Goal: Task Accomplishment & Management: Manage account settings

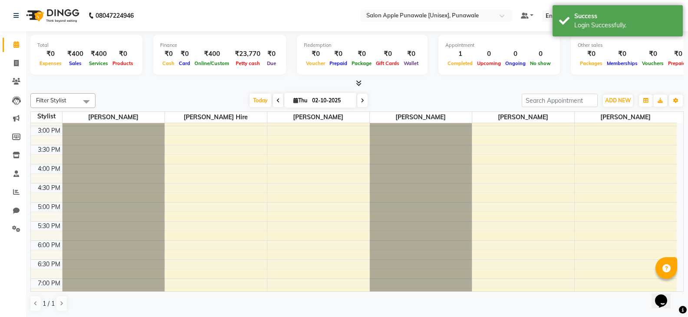
scroll to position [347, 0]
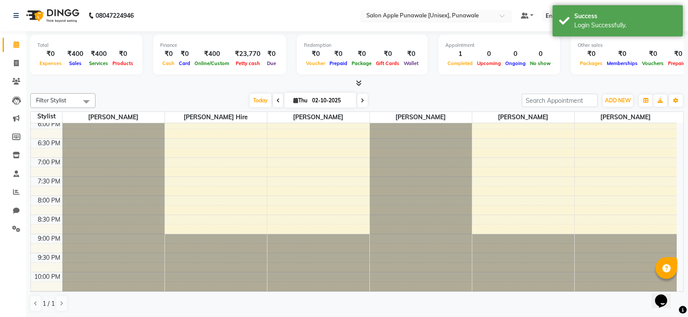
click at [451, 17] on input "text" at bounding box center [427, 16] width 126 height 9
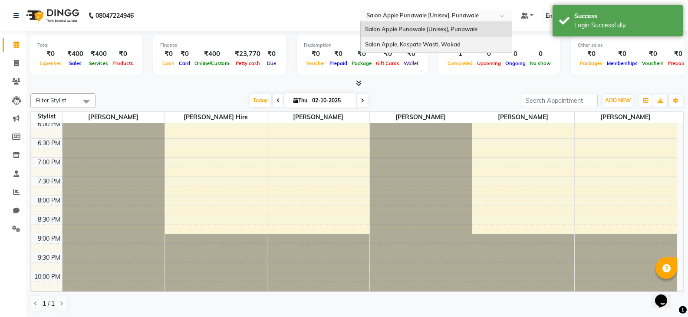
click at [411, 84] on div at bounding box center [356, 83] width 653 height 9
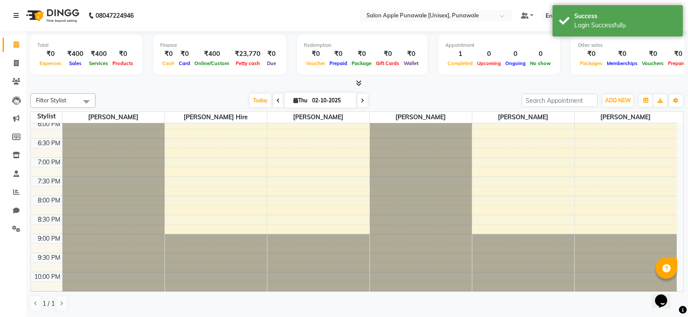
click at [361, 80] on icon at bounding box center [359, 83] width 6 height 7
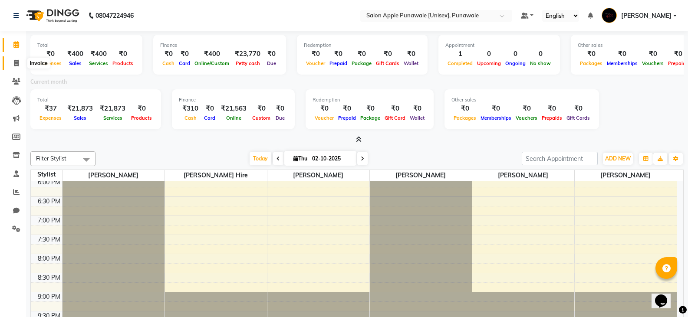
click at [14, 64] on icon at bounding box center [16, 63] width 5 height 7
select select "5421"
select select "service"
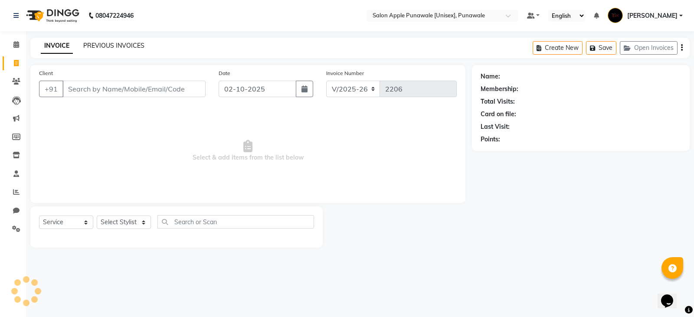
click at [90, 46] on link "PREVIOUS INVOICES" at bounding box center [113, 46] width 61 height 8
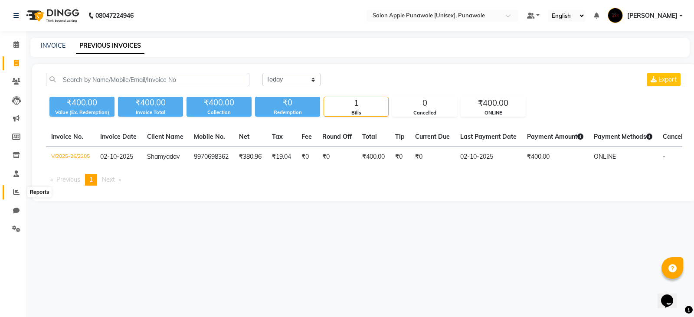
click at [12, 190] on span at bounding box center [16, 192] width 15 height 10
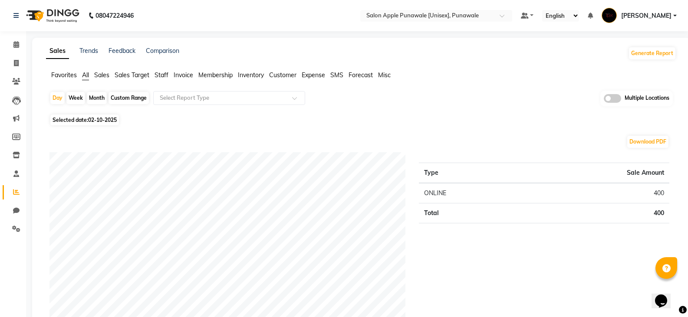
click at [161, 75] on span "Staff" at bounding box center [161, 75] width 14 height 8
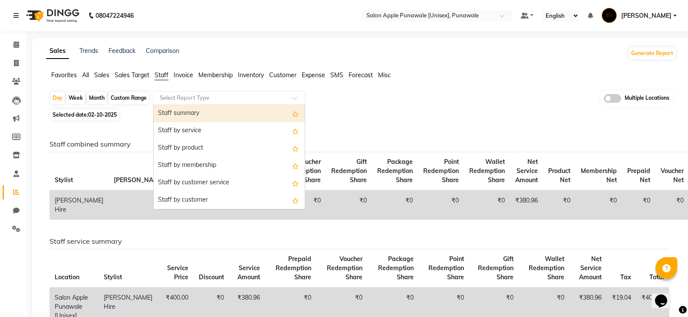
click at [182, 94] on input "text" at bounding box center [220, 98] width 125 height 9
click at [191, 115] on div "Staff summary" at bounding box center [229, 113] width 151 height 17
select select "full_report"
select select "csv"
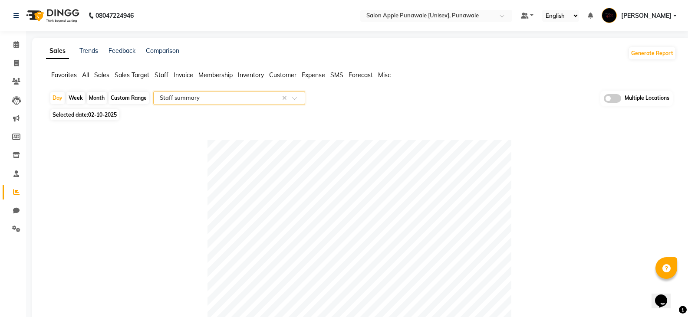
click at [95, 95] on div "Month" at bounding box center [97, 98] width 20 height 12
select select "10"
select select "2025"
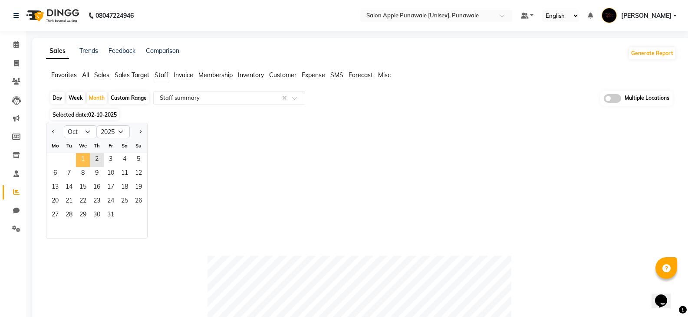
click at [83, 160] on span "1" at bounding box center [83, 160] width 14 height 14
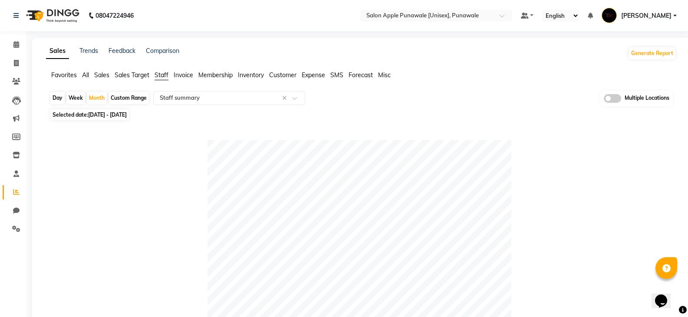
click at [56, 96] on div "Day" at bounding box center [57, 98] width 14 height 12
select select "10"
select select "2025"
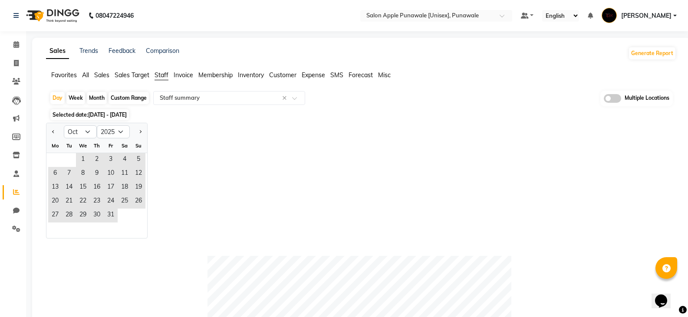
click at [61, 77] on span "Favorites" at bounding box center [64, 75] width 26 height 8
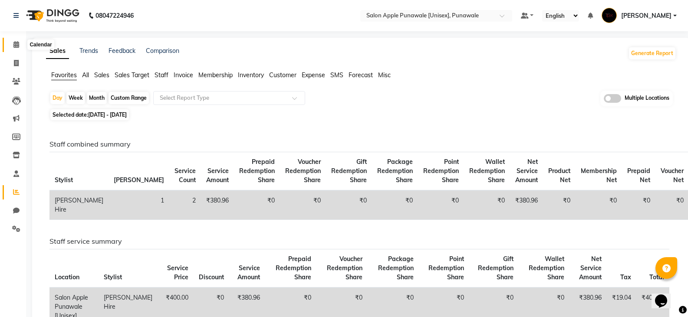
click at [17, 46] on icon at bounding box center [16, 44] width 6 height 7
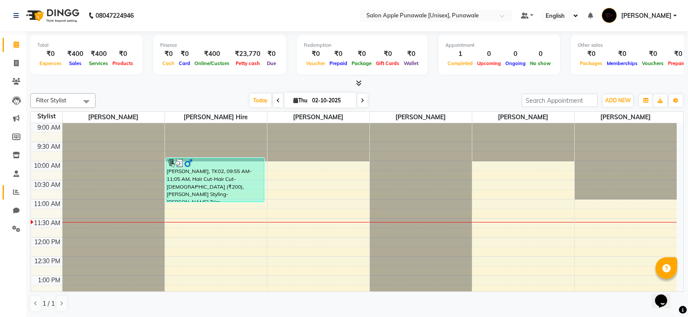
click at [18, 197] on link "Reports" at bounding box center [13, 192] width 21 height 14
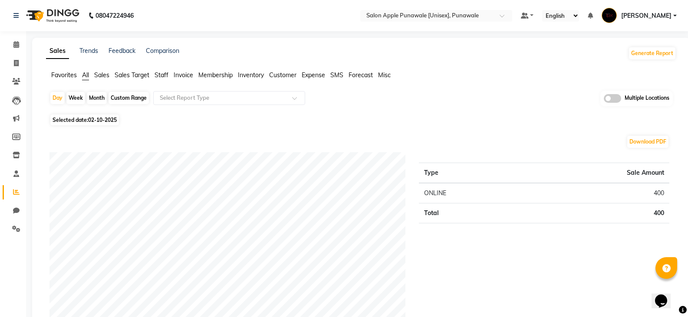
click at [95, 117] on span "02-10-2025" at bounding box center [102, 120] width 29 height 7
select select "10"
select select "2025"
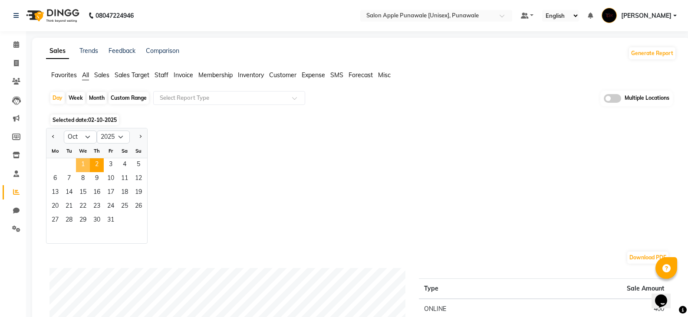
click at [85, 161] on span "1" at bounding box center [83, 165] width 14 height 14
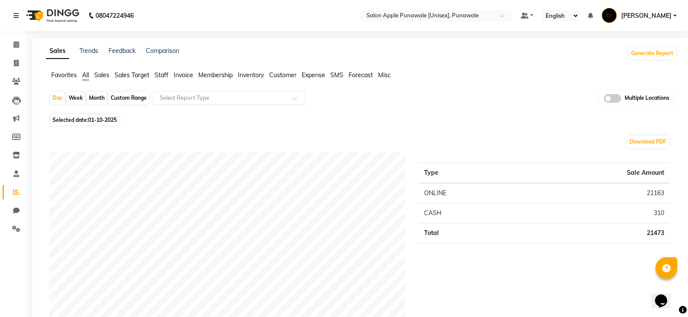
click at [242, 97] on input "text" at bounding box center [220, 98] width 125 height 9
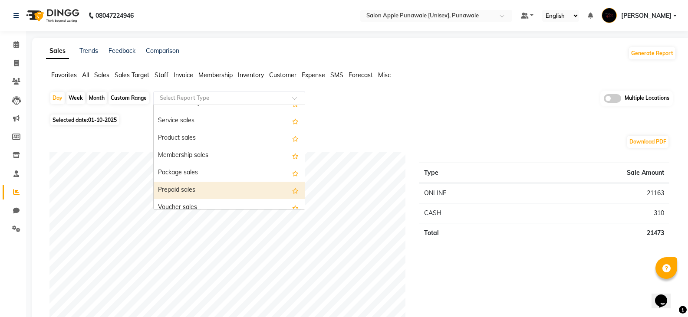
scroll to position [43, 0]
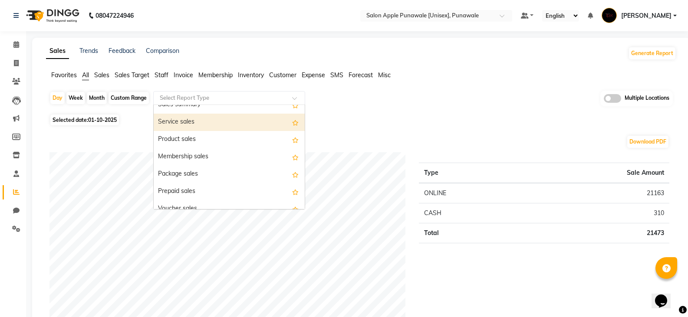
click at [209, 127] on div "Service sales" at bounding box center [229, 122] width 151 height 17
select select "full_report"
select select "csv"
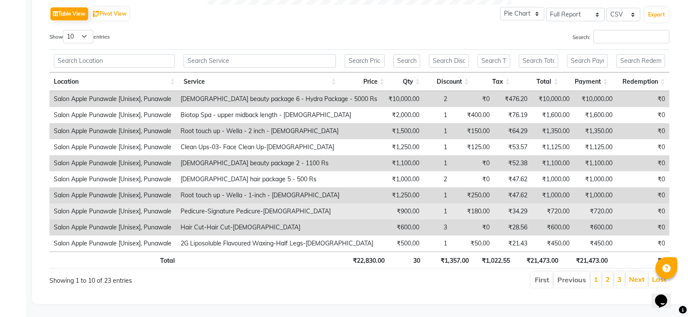
scroll to position [451, 0]
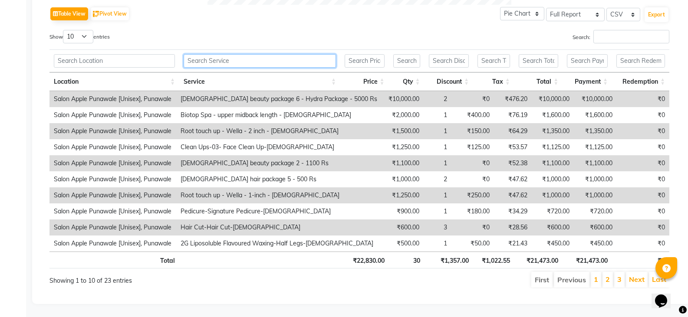
click at [263, 54] on input "text" at bounding box center [260, 60] width 152 height 13
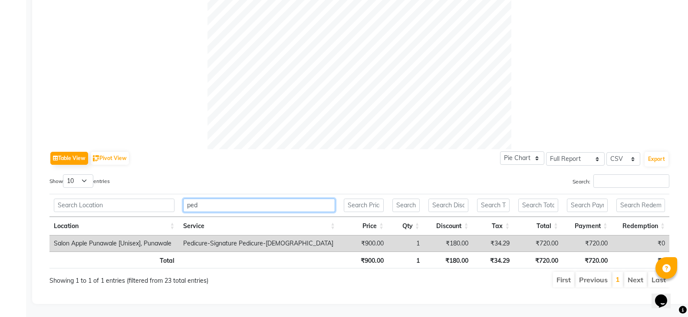
scroll to position [306, 0]
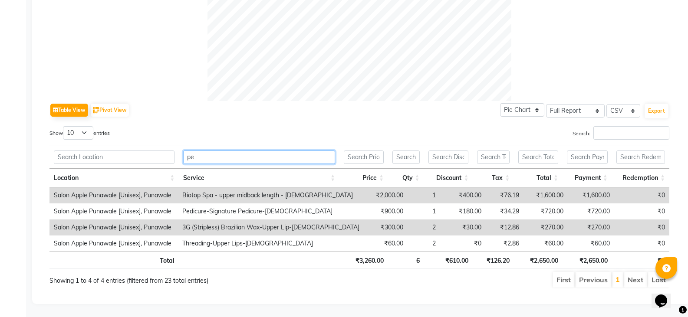
type input "p"
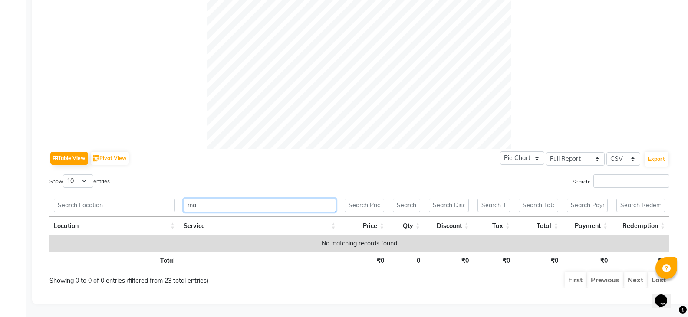
scroll to position [451, 0]
type input "m"
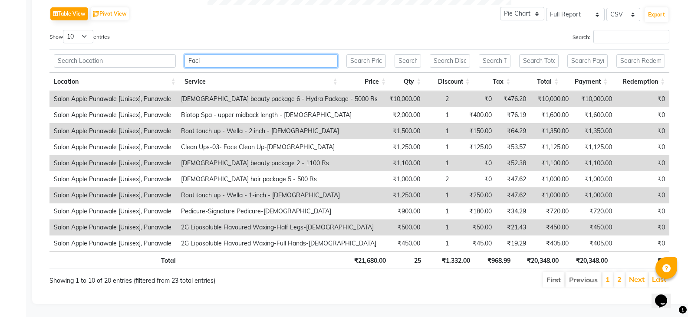
scroll to position [306, 0]
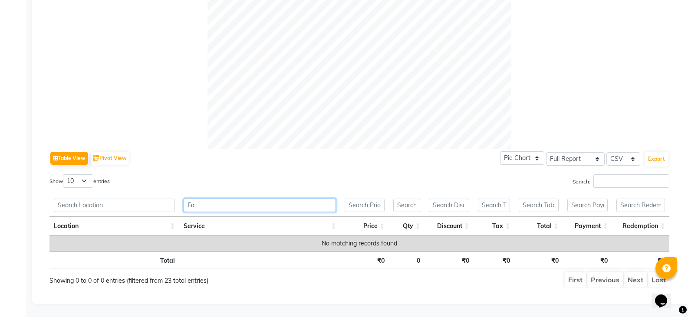
type input "F"
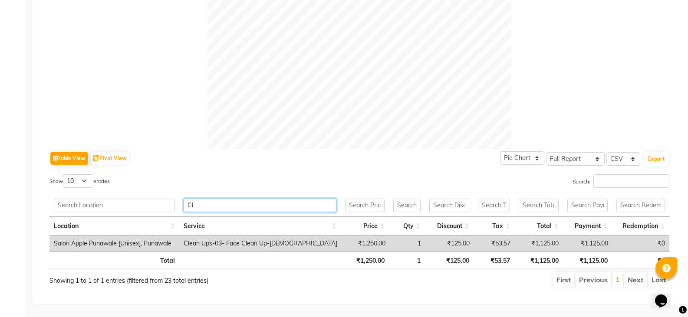
type input "C"
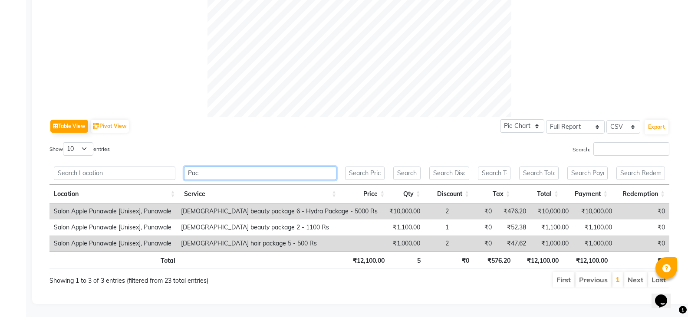
scroll to position [338, 0]
drag, startPoint x: 225, startPoint y: 167, endPoint x: 162, endPoint y: 168, distance: 62.9
click at [162, 168] on tr "Package" at bounding box center [359, 173] width 620 height 23
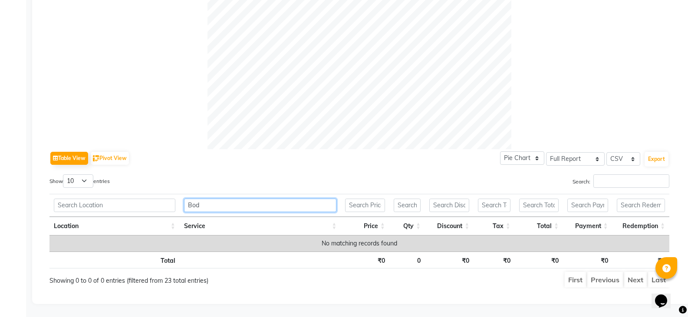
scroll to position [306, 0]
type input "B"
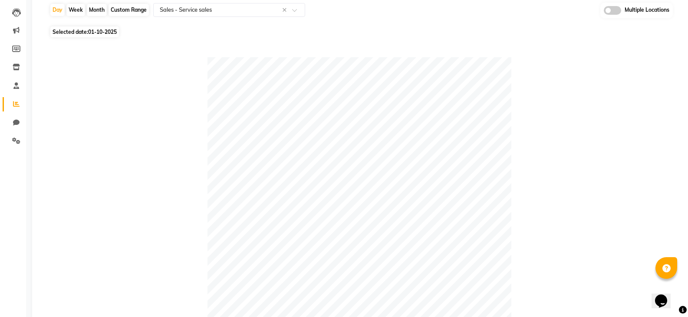
scroll to position [60, 0]
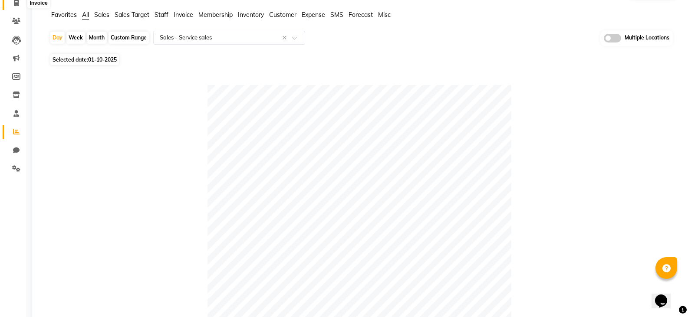
click at [15, 3] on icon at bounding box center [16, 3] width 5 height 7
select select "service"
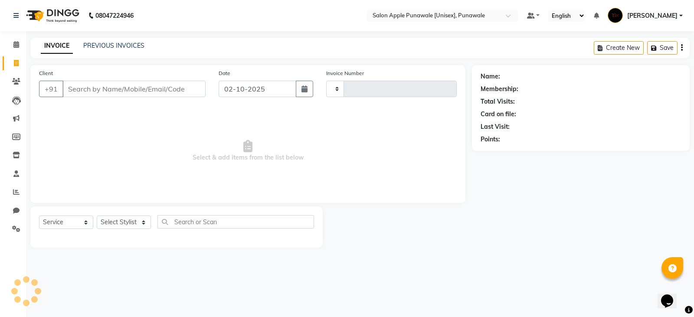
type input "2206"
select select "5421"
click at [127, 43] on link "PREVIOUS INVOICES" at bounding box center [113, 46] width 61 height 8
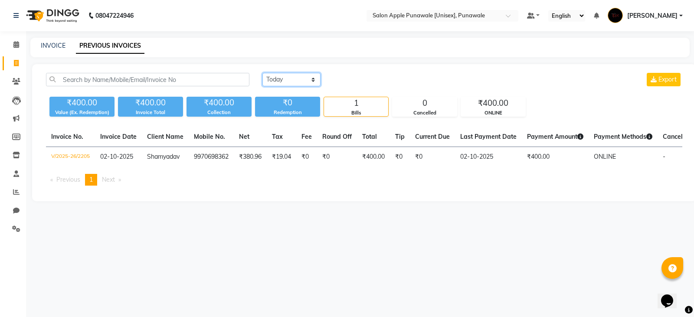
click at [299, 79] on select "Today Yesterday Custom Range" at bounding box center [291, 79] width 58 height 13
select select "yesterday"
click at [262, 73] on select "Today Yesterday Custom Range" at bounding box center [291, 79] width 58 height 13
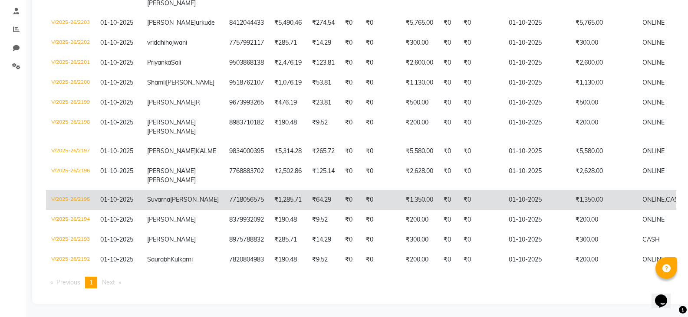
scroll to position [221, 0]
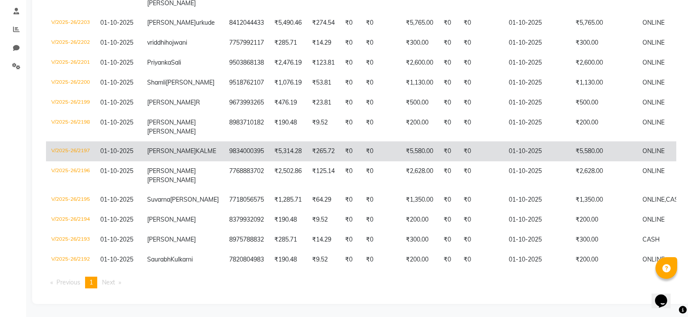
click at [307, 141] on td "₹265.72" at bounding box center [323, 151] width 33 height 20
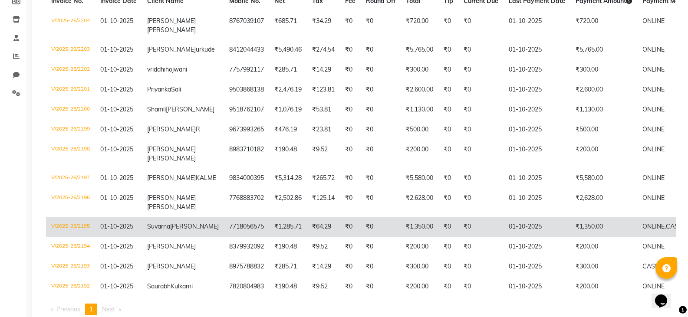
scroll to position [134, 0]
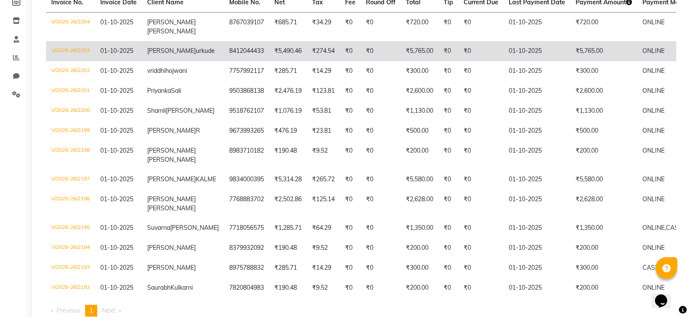
click at [270, 53] on td "₹5,490.46" at bounding box center [288, 51] width 38 height 20
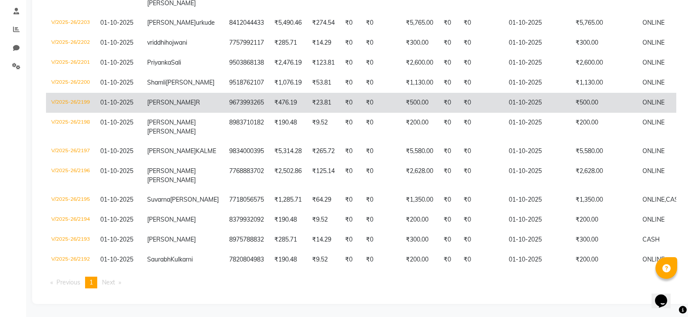
scroll to position [221, 0]
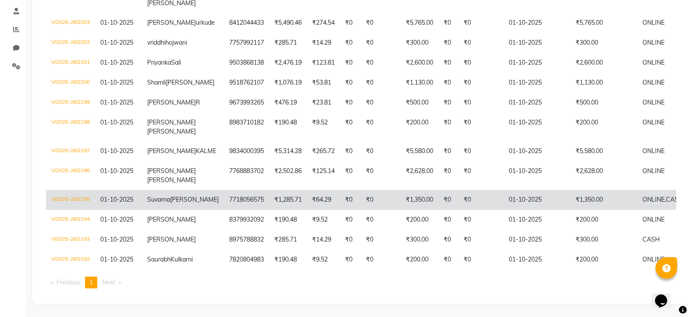
click at [340, 190] on td "₹0" at bounding box center [350, 200] width 21 height 20
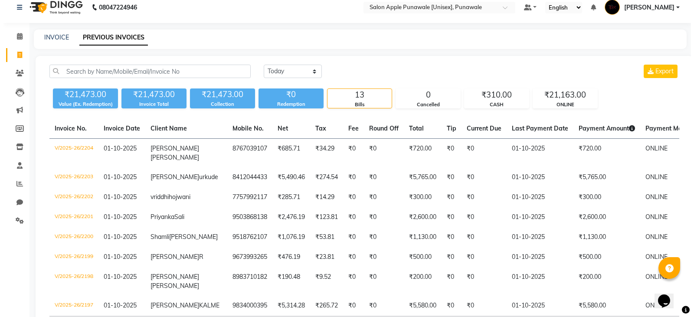
scroll to position [0, 0]
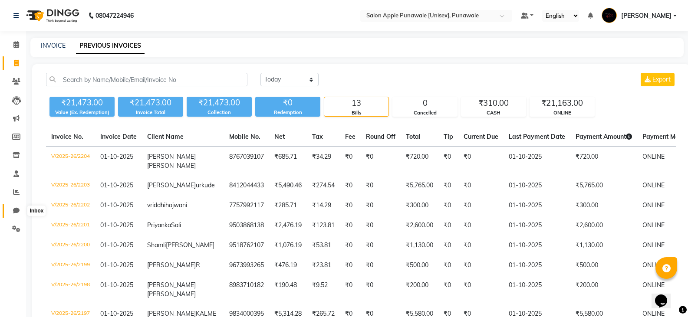
click at [16, 213] on icon at bounding box center [16, 210] width 7 height 7
select select "100"
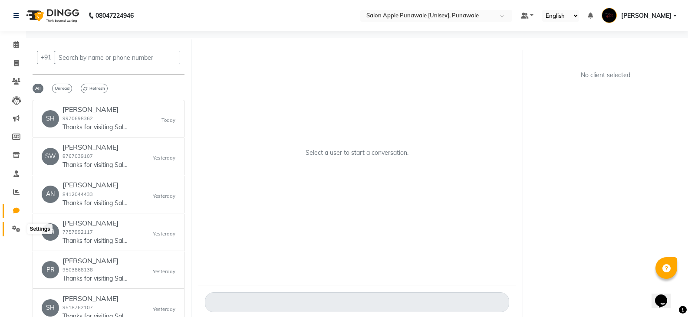
click at [17, 232] on icon at bounding box center [16, 229] width 8 height 7
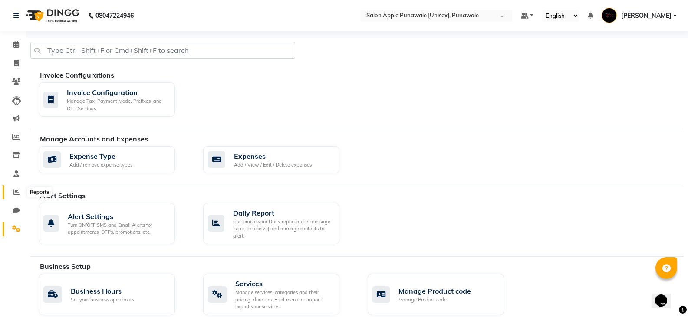
click at [19, 191] on icon at bounding box center [16, 192] width 7 height 7
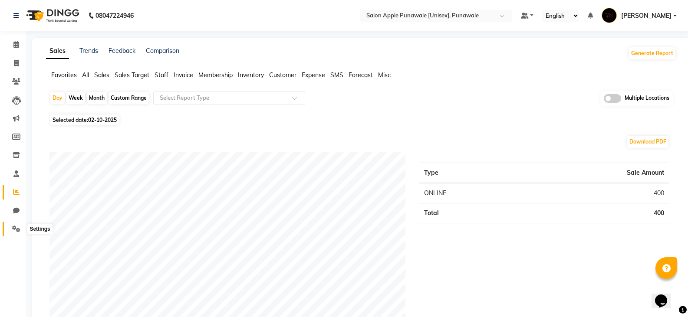
click at [16, 231] on icon at bounding box center [16, 229] width 8 height 7
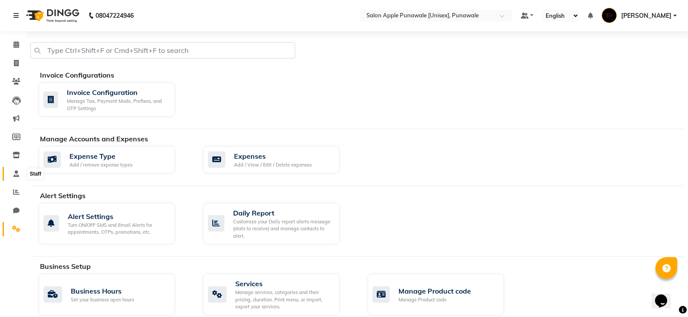
click at [19, 175] on icon at bounding box center [16, 174] width 6 height 7
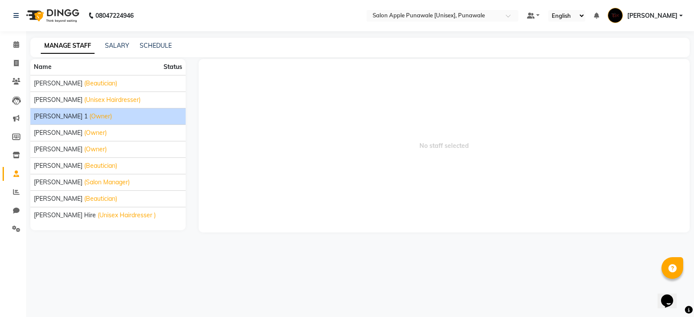
click at [64, 117] on div "Kamlesh 1 (Owner)" at bounding box center [108, 116] width 148 height 9
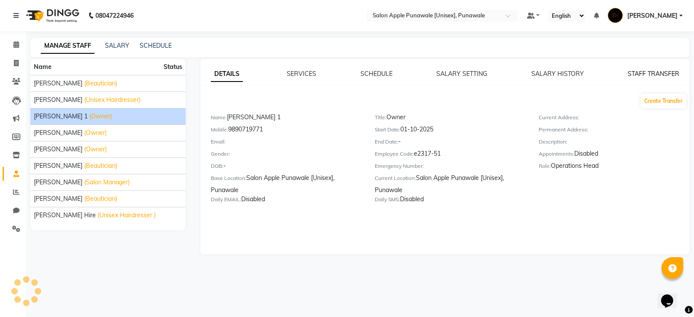
click at [647, 70] on link "STAFF TRANSFER" at bounding box center [654, 74] width 52 height 8
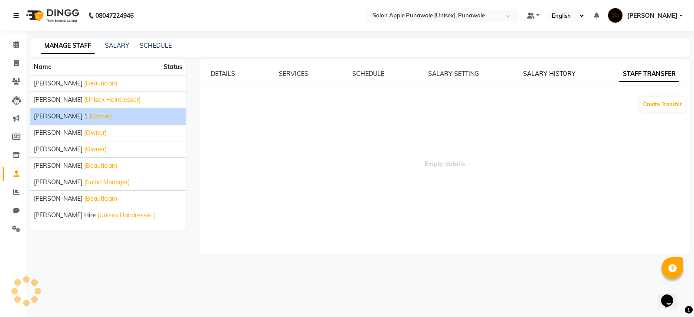
click at [563, 71] on link "SALARY HISTORY" at bounding box center [549, 74] width 52 height 8
click at [483, 75] on div "DETAILS SERVICES SCHEDULE SALARY SETTING SALARY HISTORY STAFF TRANSFER" at bounding box center [445, 73] width 469 height 9
click at [480, 75] on div "DETAILS SERVICES SCHEDULE SALARY SETTING SALARY HISTORY STAFF TRANSFER" at bounding box center [445, 73] width 469 height 9
click at [474, 75] on link "SALARY SETTING" at bounding box center [454, 74] width 51 height 8
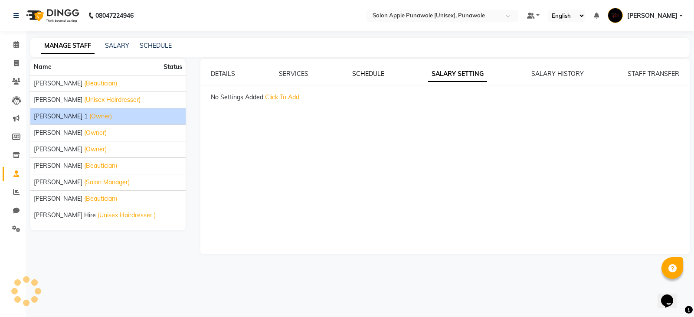
click at [370, 76] on link "SCHEDULE" at bounding box center [368, 74] width 32 height 8
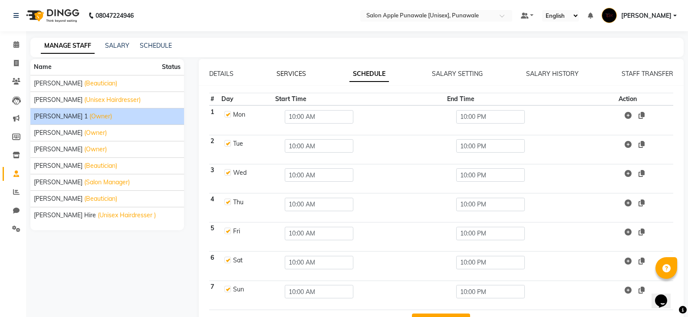
click at [297, 71] on link "SERVICES" at bounding box center [291, 74] width 30 height 8
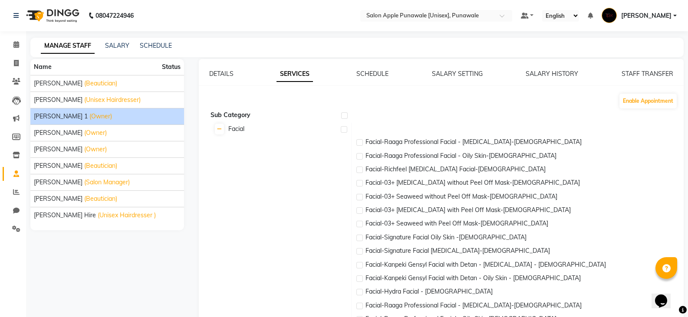
click at [224, 72] on link "DETAILS" at bounding box center [221, 74] width 24 height 8
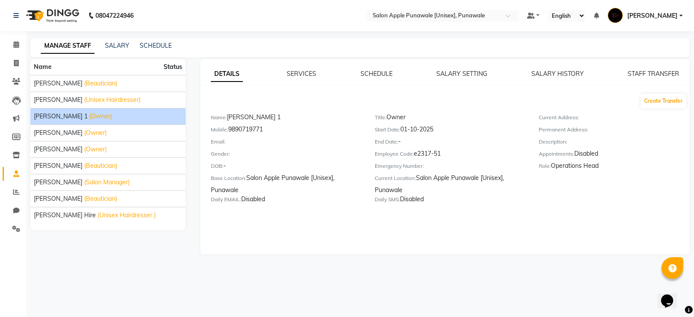
click at [671, 16] on span "[PERSON_NAME]" at bounding box center [652, 15] width 50 height 9
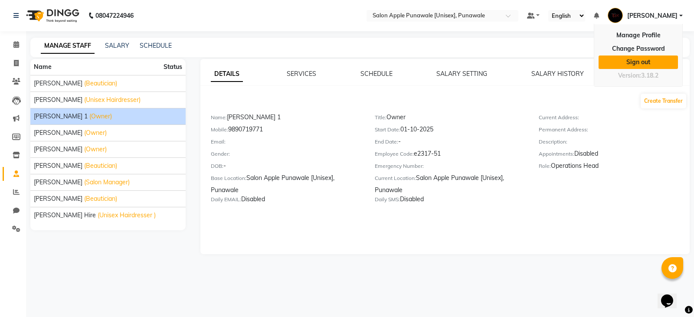
click at [642, 59] on link "Sign out" at bounding box center [638, 62] width 79 height 13
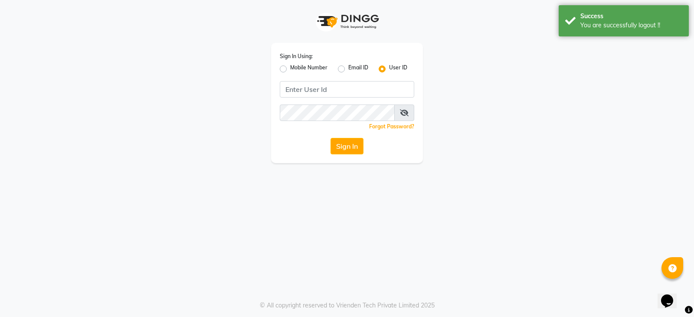
click at [290, 69] on label "Mobile Number" at bounding box center [308, 69] width 37 height 10
click at [290, 69] on input "Mobile Number" at bounding box center [293, 67] width 6 height 6
radio input "true"
radio input "false"
click at [337, 89] on input "Username" at bounding box center [361, 89] width 105 height 16
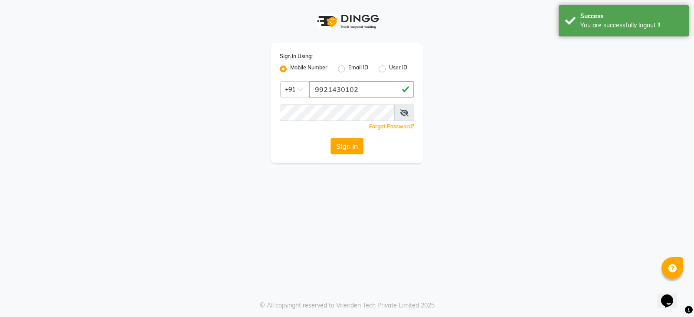
click at [338, 89] on input "9921430102" at bounding box center [361, 89] width 105 height 16
type input "9975627261"
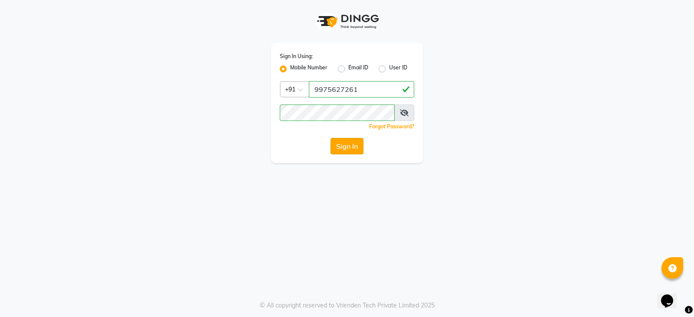
click at [343, 147] on button "Sign In" at bounding box center [347, 146] width 33 height 16
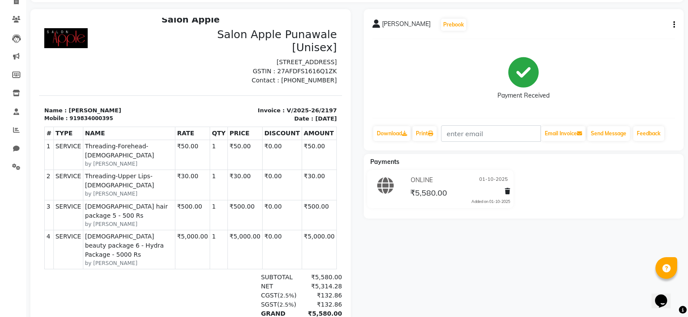
scroll to position [87, 0]
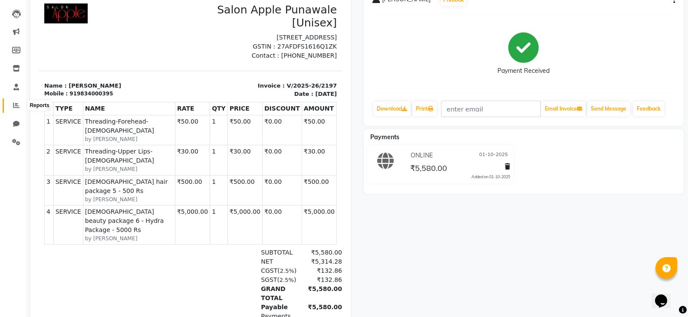
click at [9, 107] on span at bounding box center [16, 106] width 15 height 10
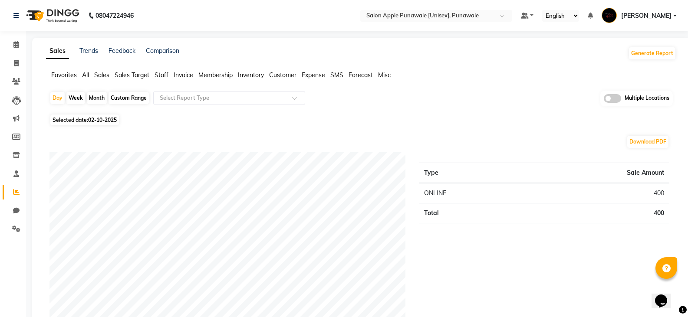
click at [79, 119] on span "Selected date: [DATE]" at bounding box center [84, 120] width 69 height 11
select select "10"
select select "2025"
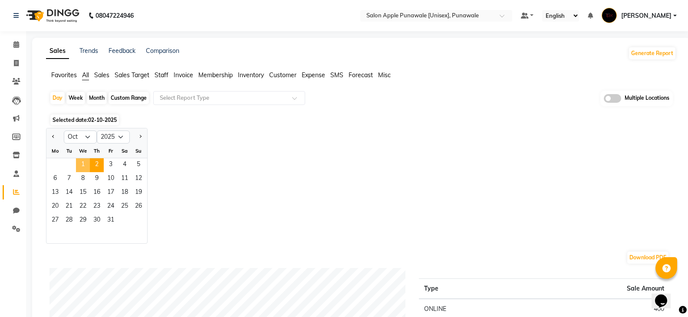
click at [82, 166] on span "1" at bounding box center [83, 165] width 14 height 14
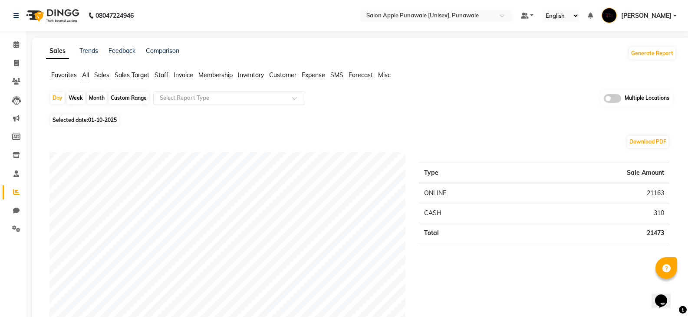
click at [218, 95] on input "text" at bounding box center [220, 98] width 125 height 9
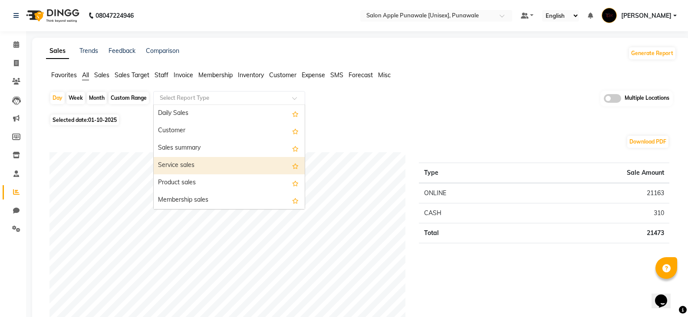
click at [211, 164] on div "Service sales" at bounding box center [229, 165] width 151 height 17
select select "full_report"
select select "csv"
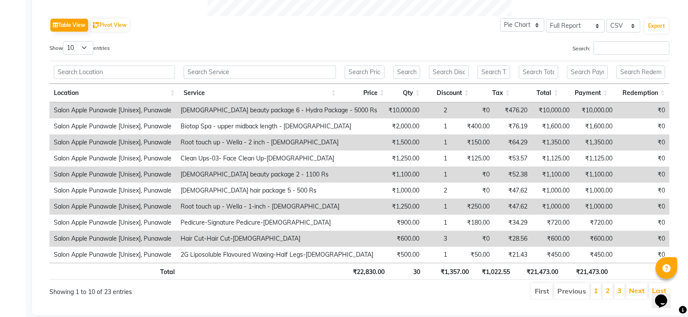
scroll to position [451, 0]
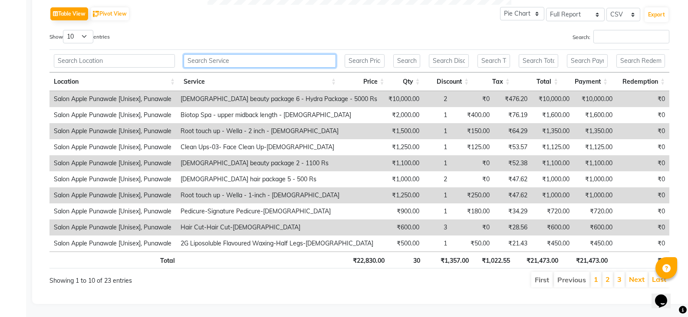
click at [216, 57] on input "text" at bounding box center [260, 60] width 152 height 13
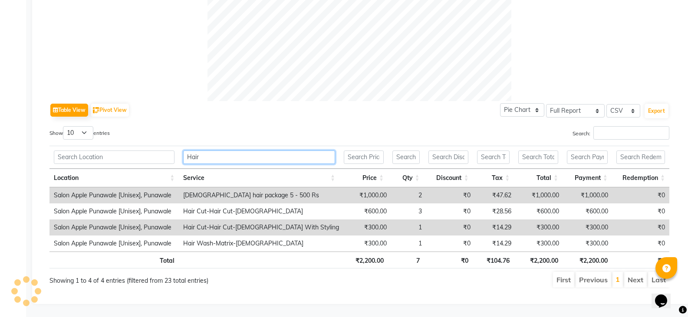
scroll to position [354, 0]
type input "Hair"
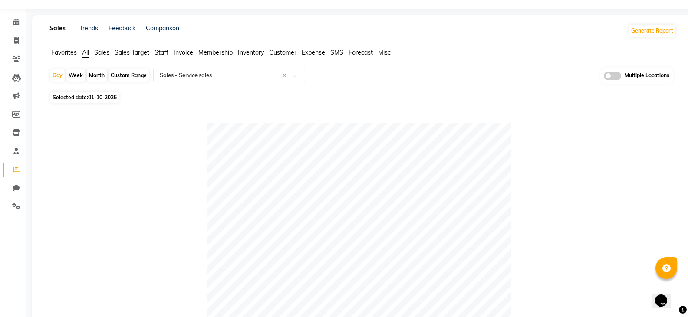
scroll to position [7, 0]
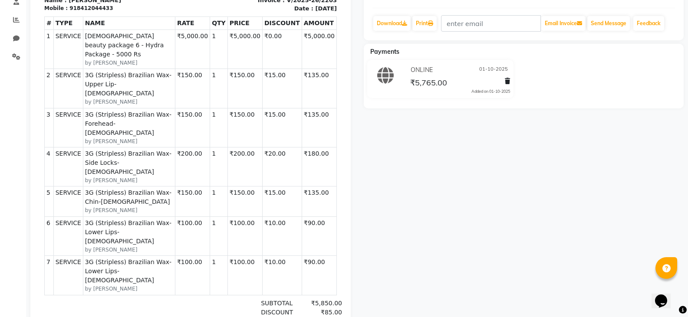
scroll to position [174, 0]
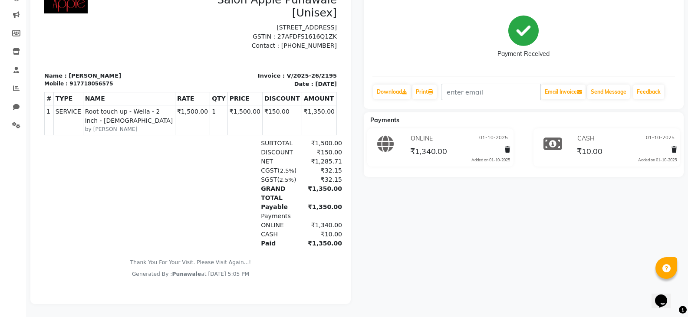
scroll to position [110, 0]
